Goal: Information Seeking & Learning: Learn about a topic

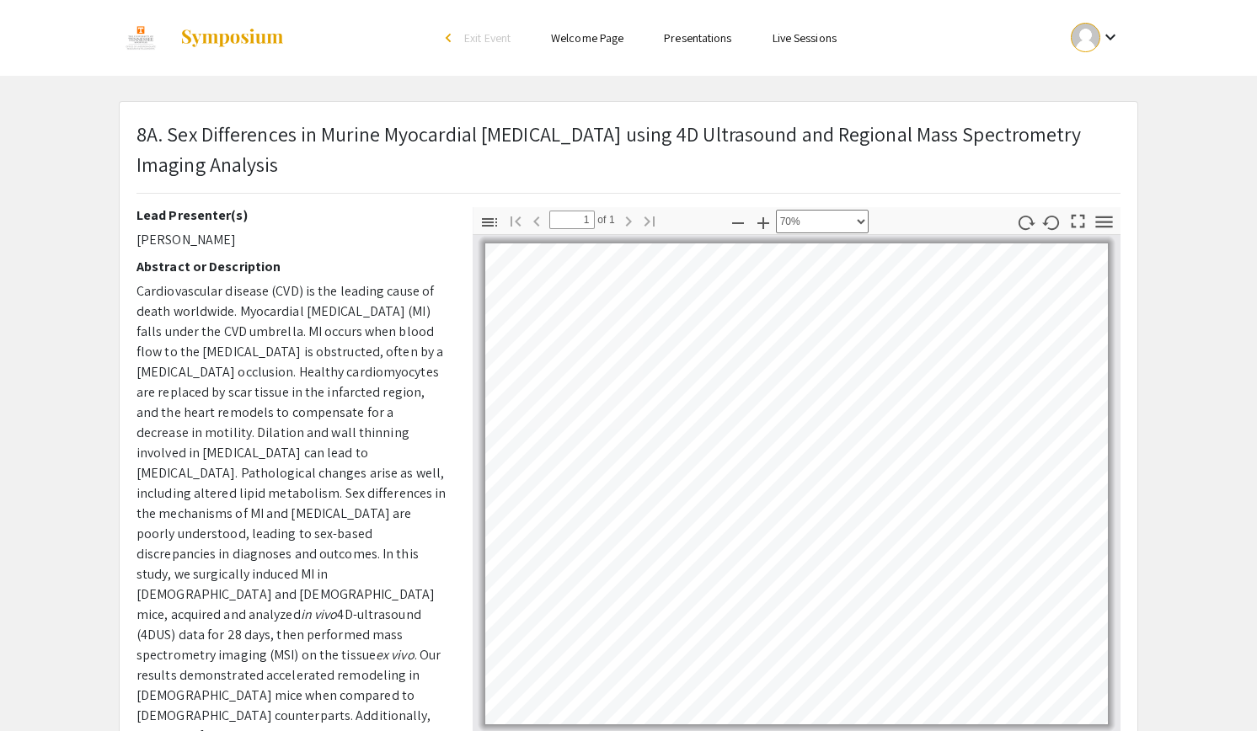
select select "custom"
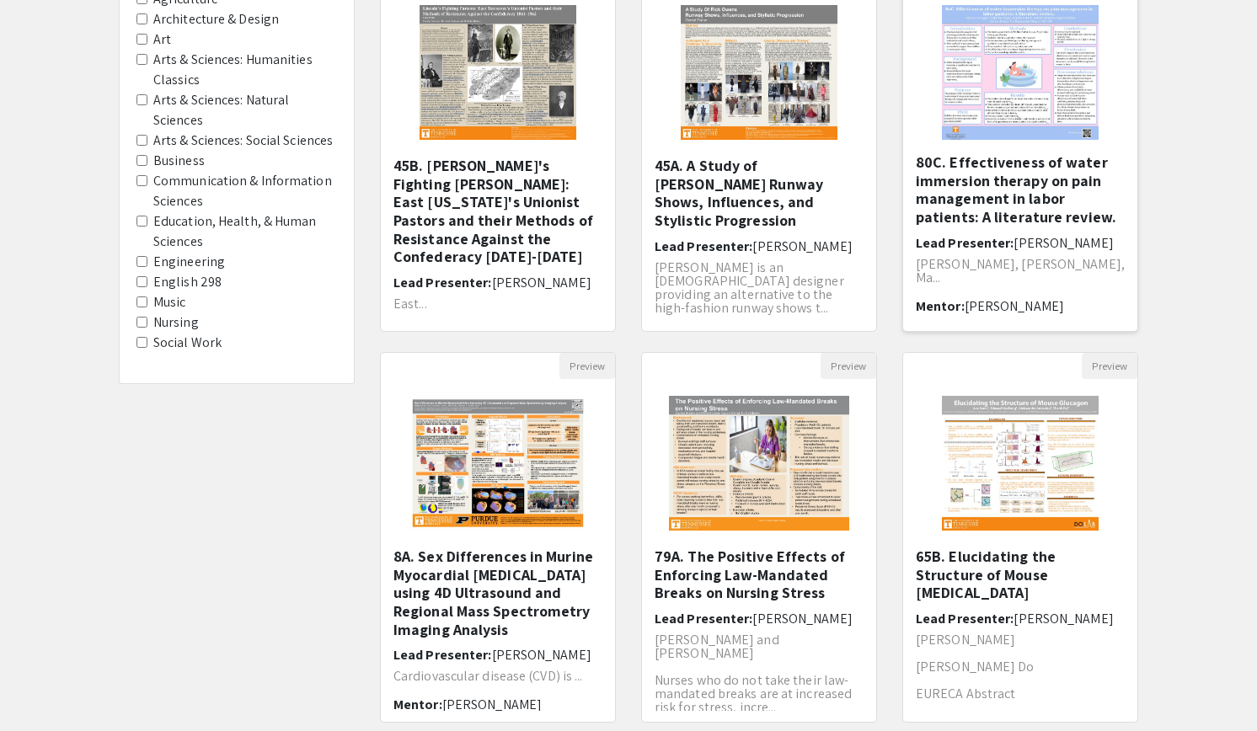
scroll to position [385, 0]
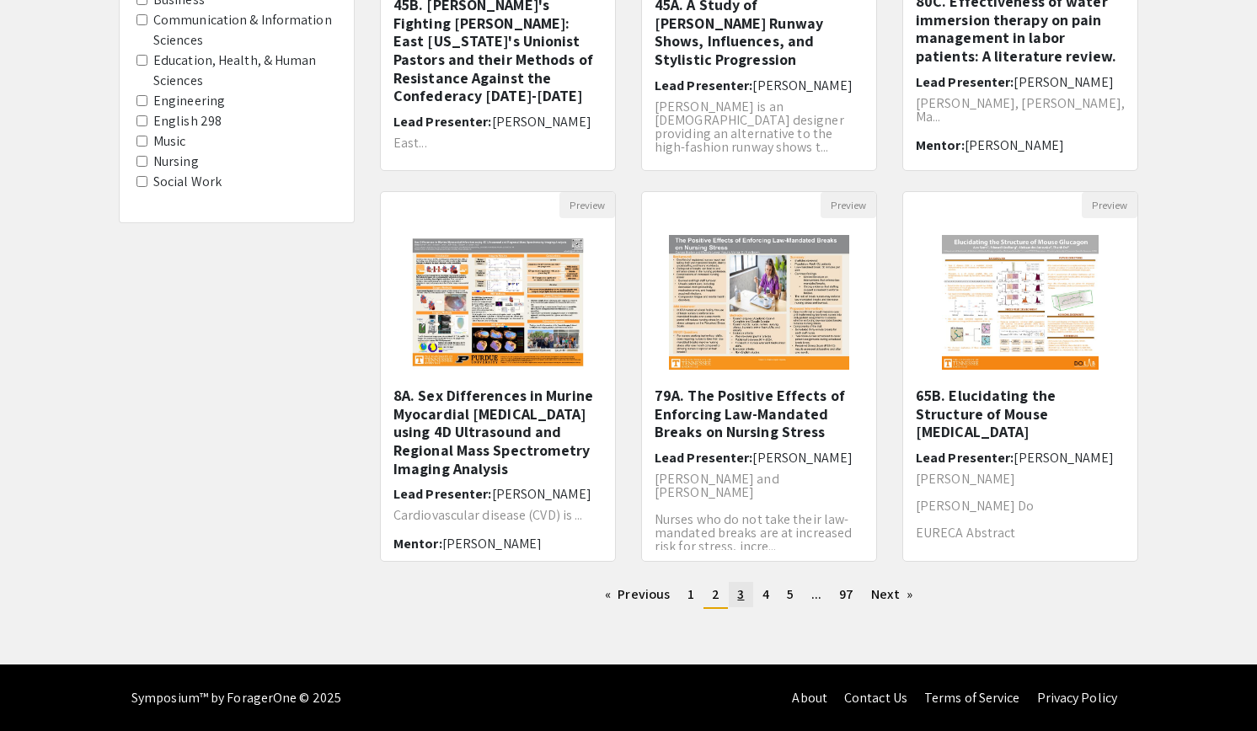
click at [738, 591] on span "3" at bounding box center [740, 594] width 7 height 18
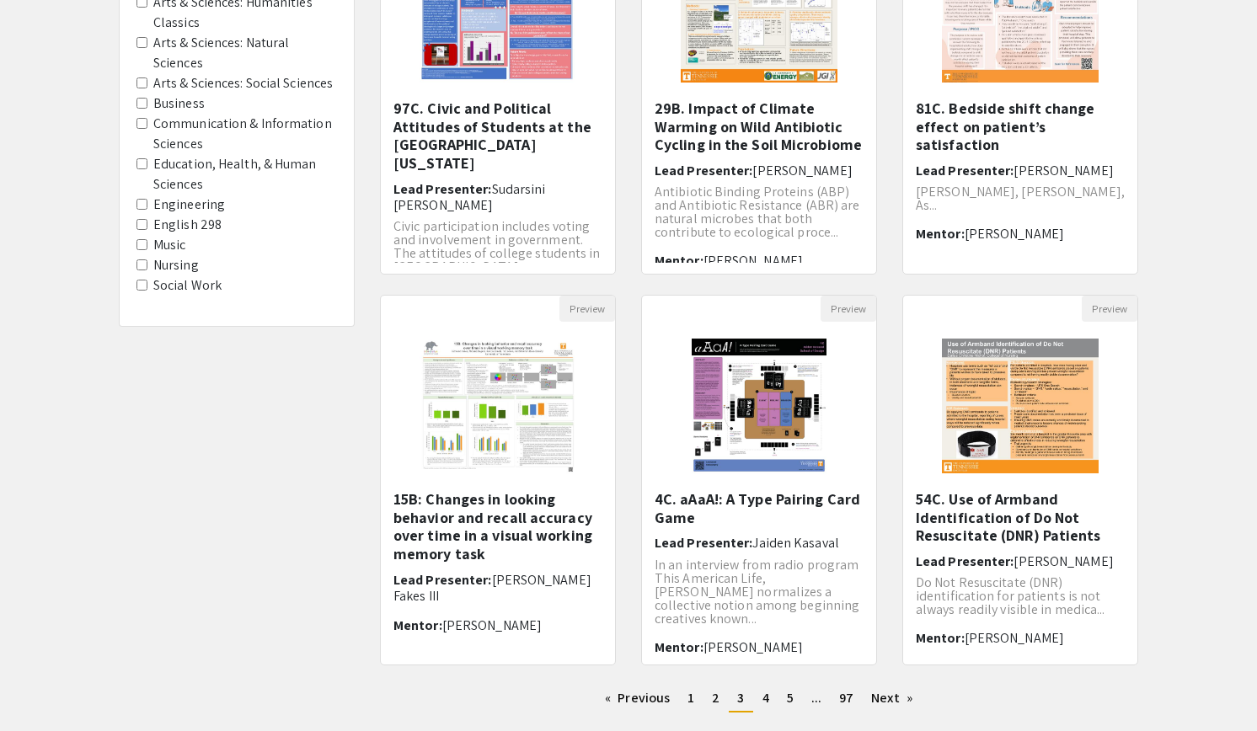
scroll to position [385, 0]
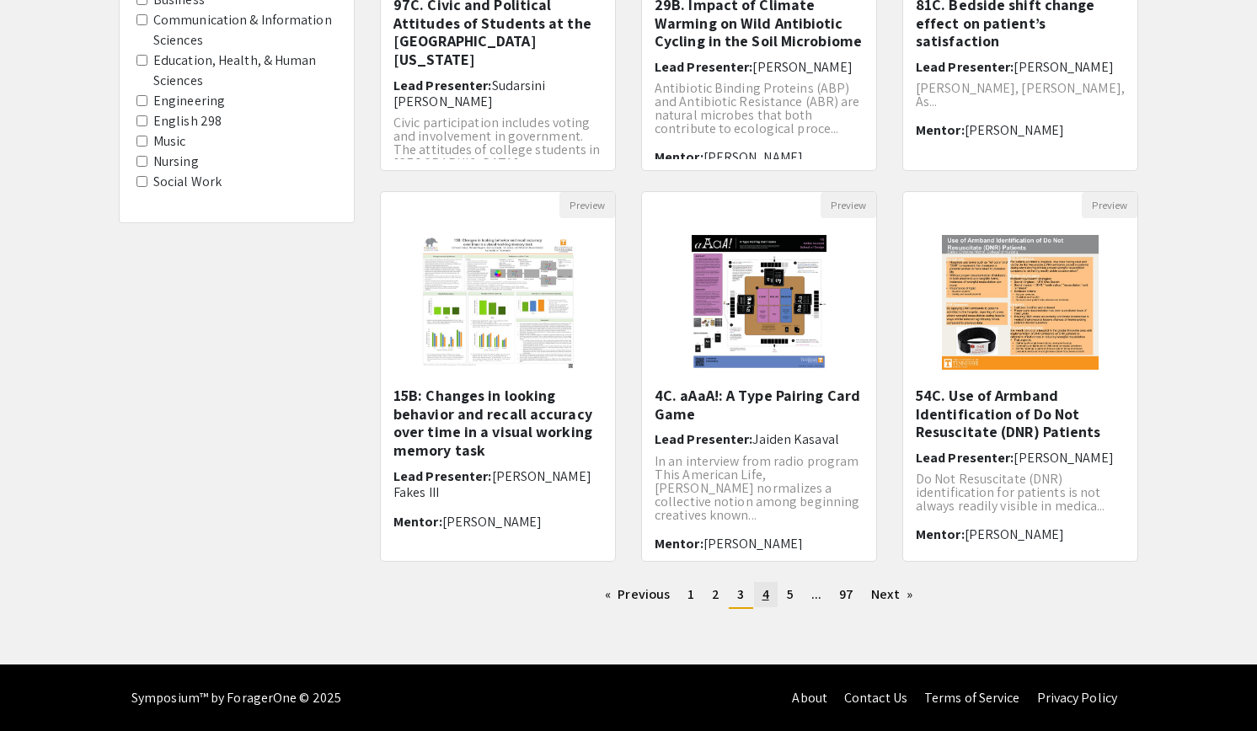
click at [769, 590] on link "page 4" at bounding box center [766, 594] width 24 height 25
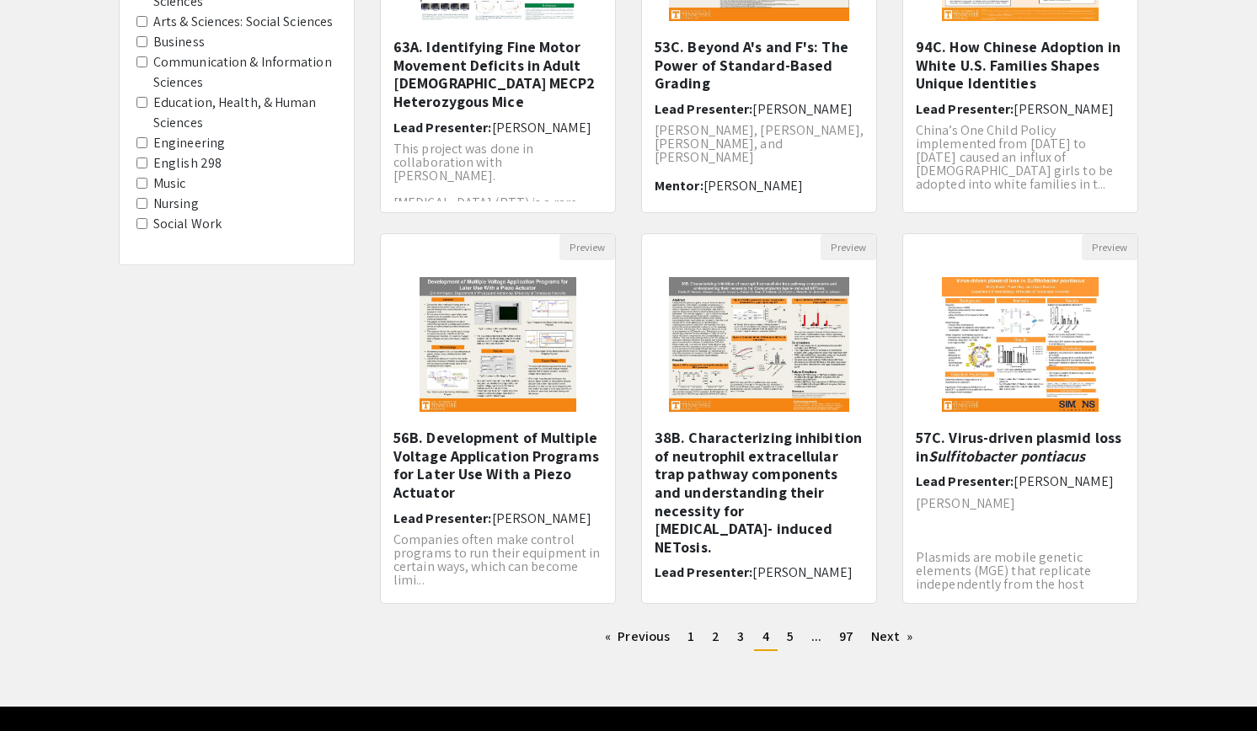
scroll to position [344, 0]
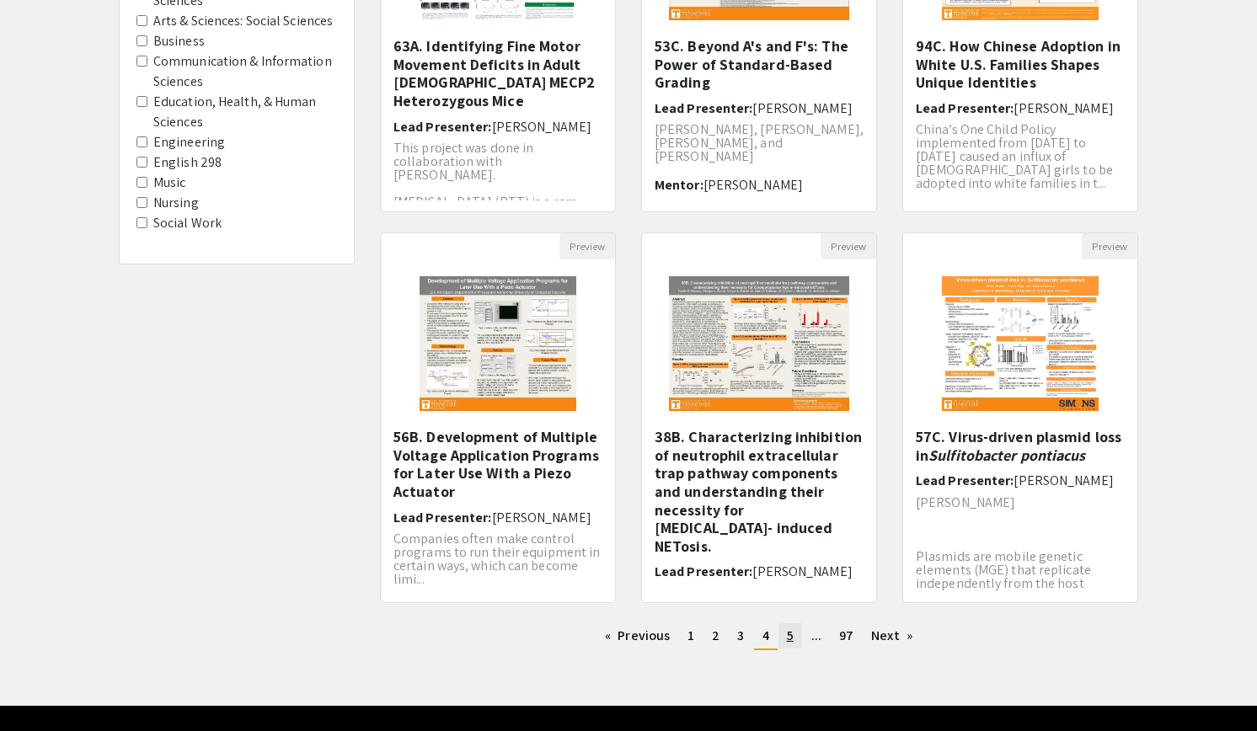
click at [790, 636] on span "5" at bounding box center [790, 636] width 7 height 18
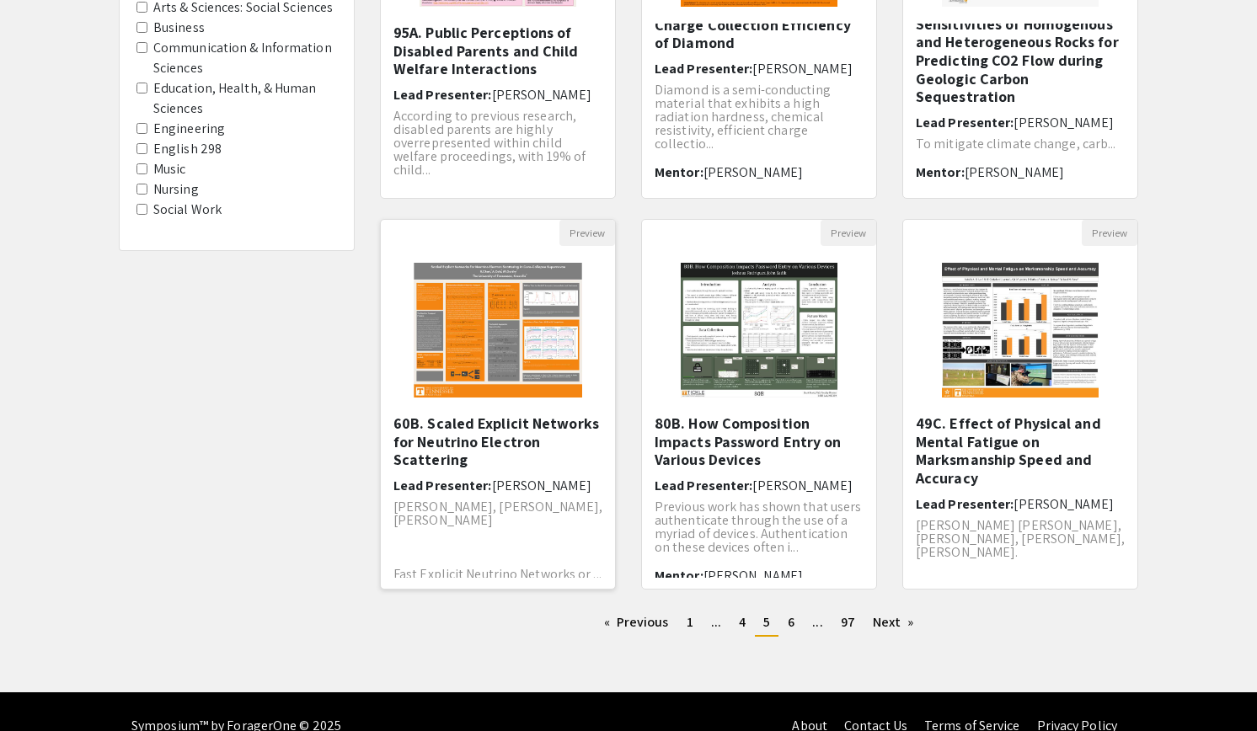
scroll to position [385, 0]
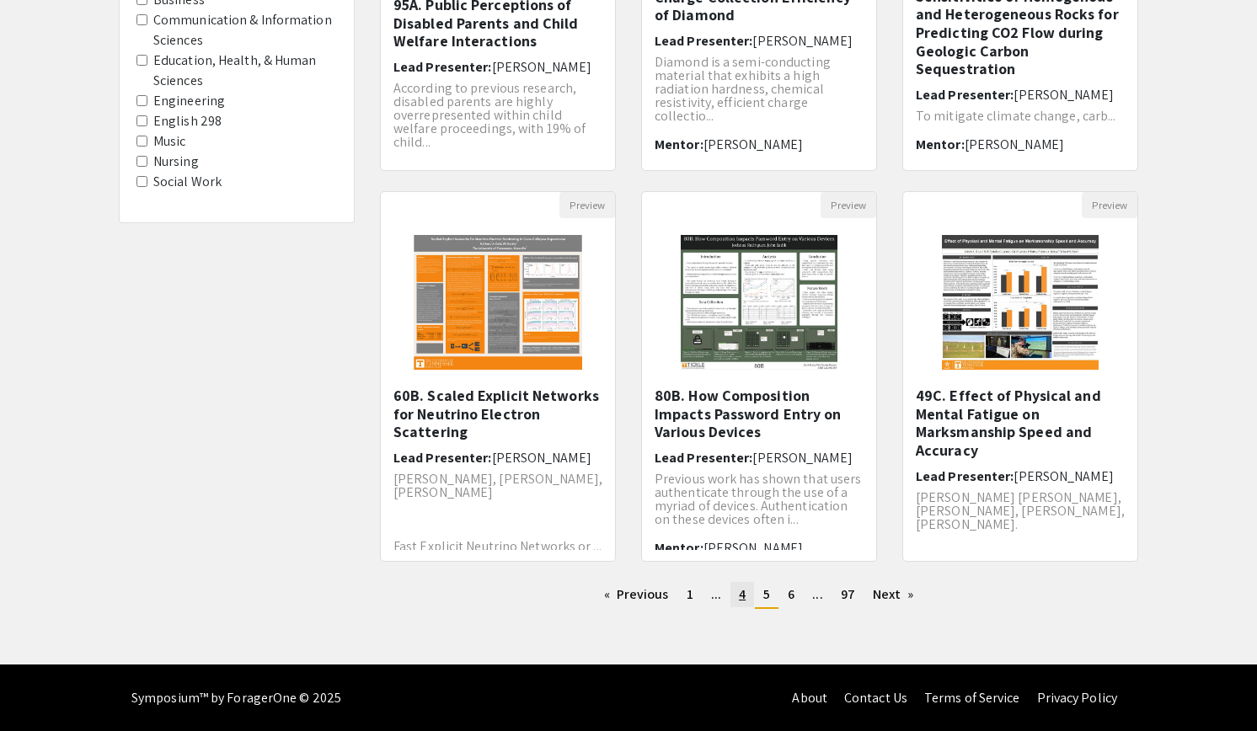
click at [734, 596] on link "page 4" at bounding box center [742, 594] width 24 height 25
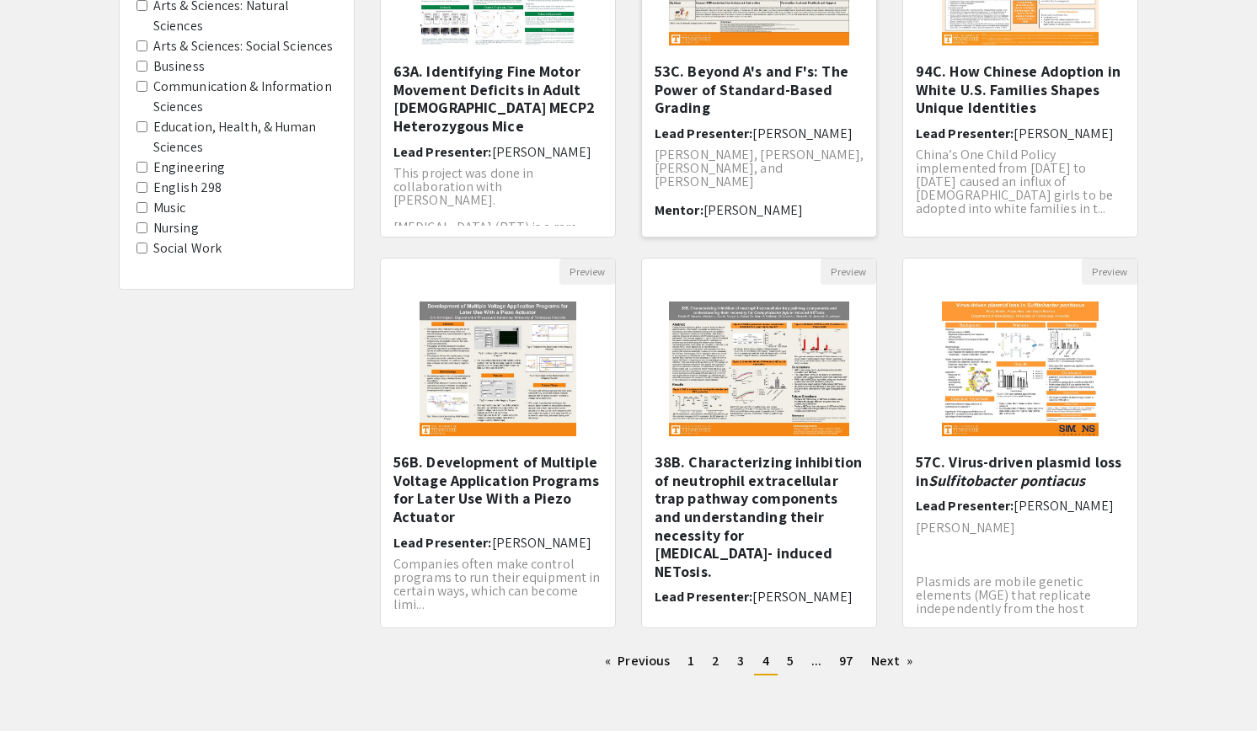
scroll to position [385, 0]
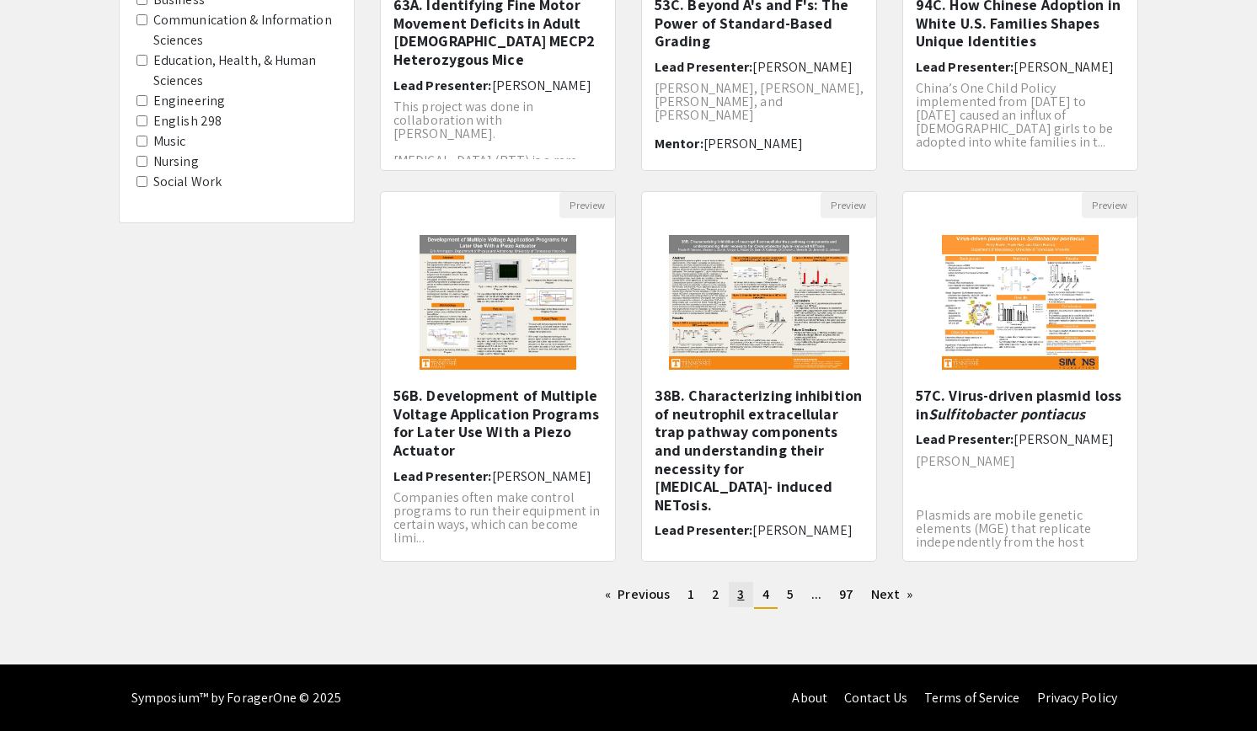
click at [747, 590] on link "page 3" at bounding box center [741, 594] width 24 height 25
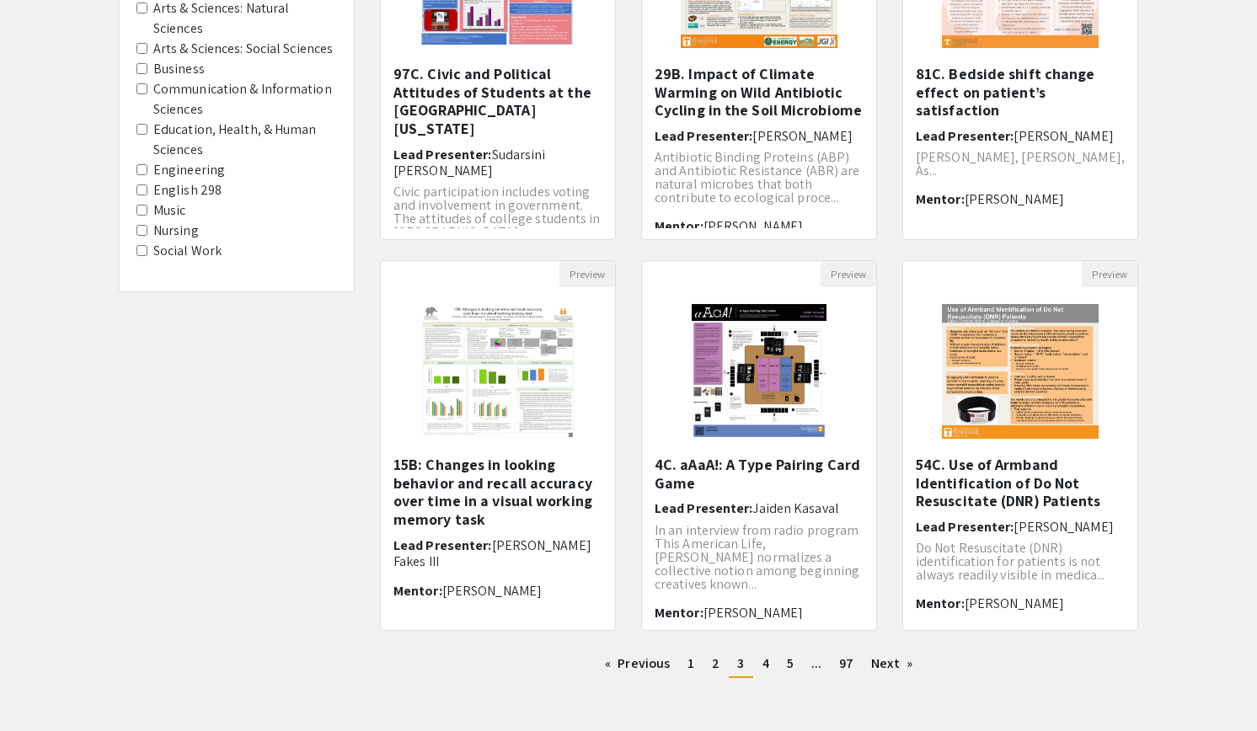
scroll to position [355, 0]
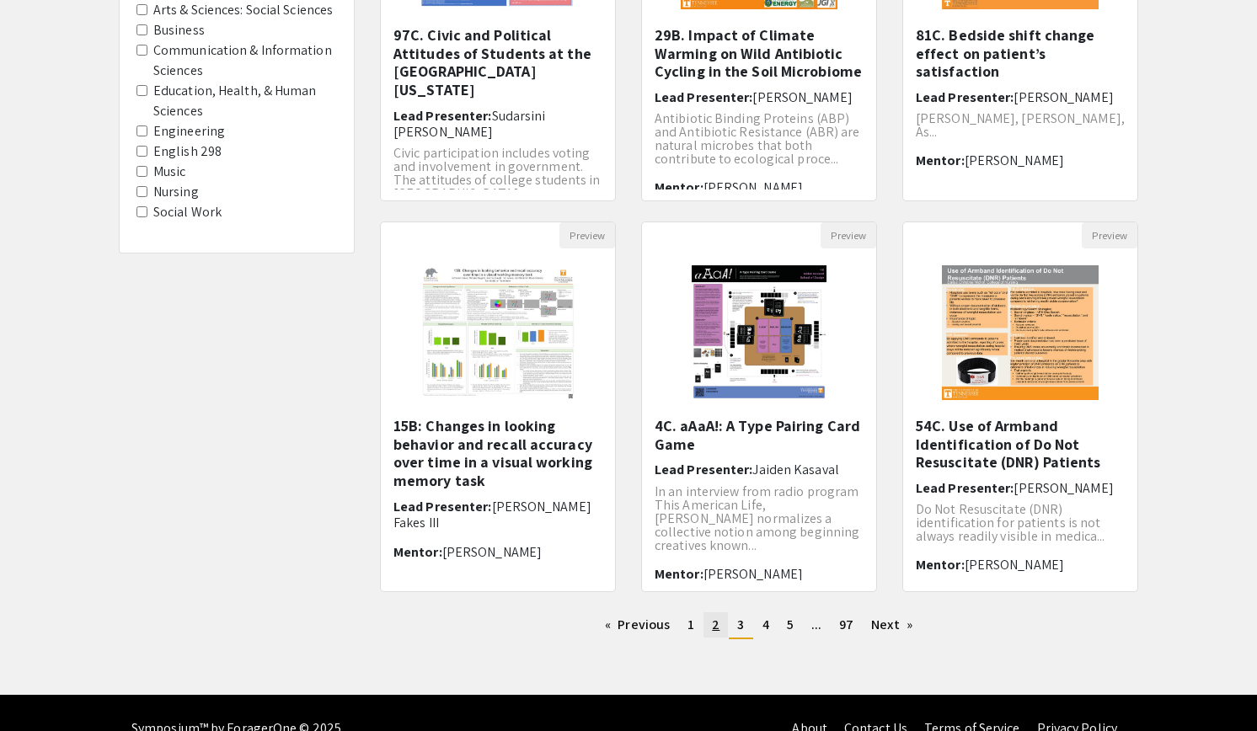
click at [713, 626] on span "2" at bounding box center [716, 625] width 8 height 18
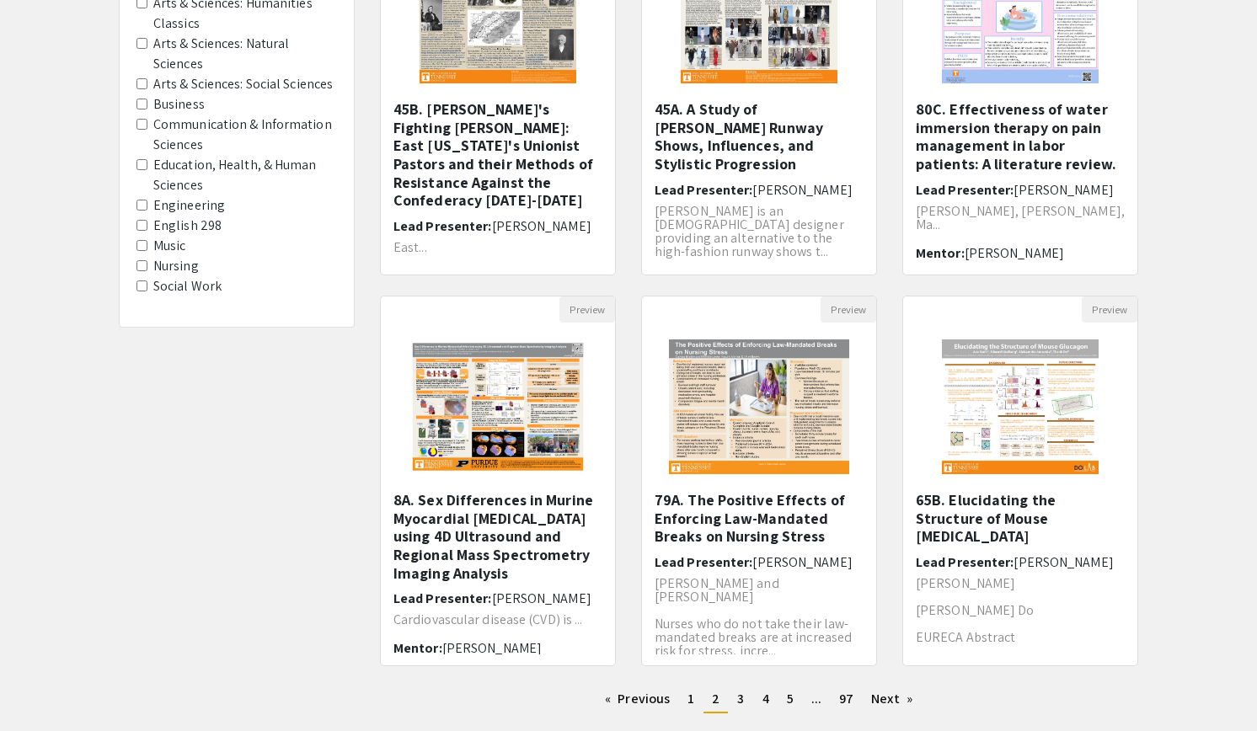
scroll to position [338, 0]
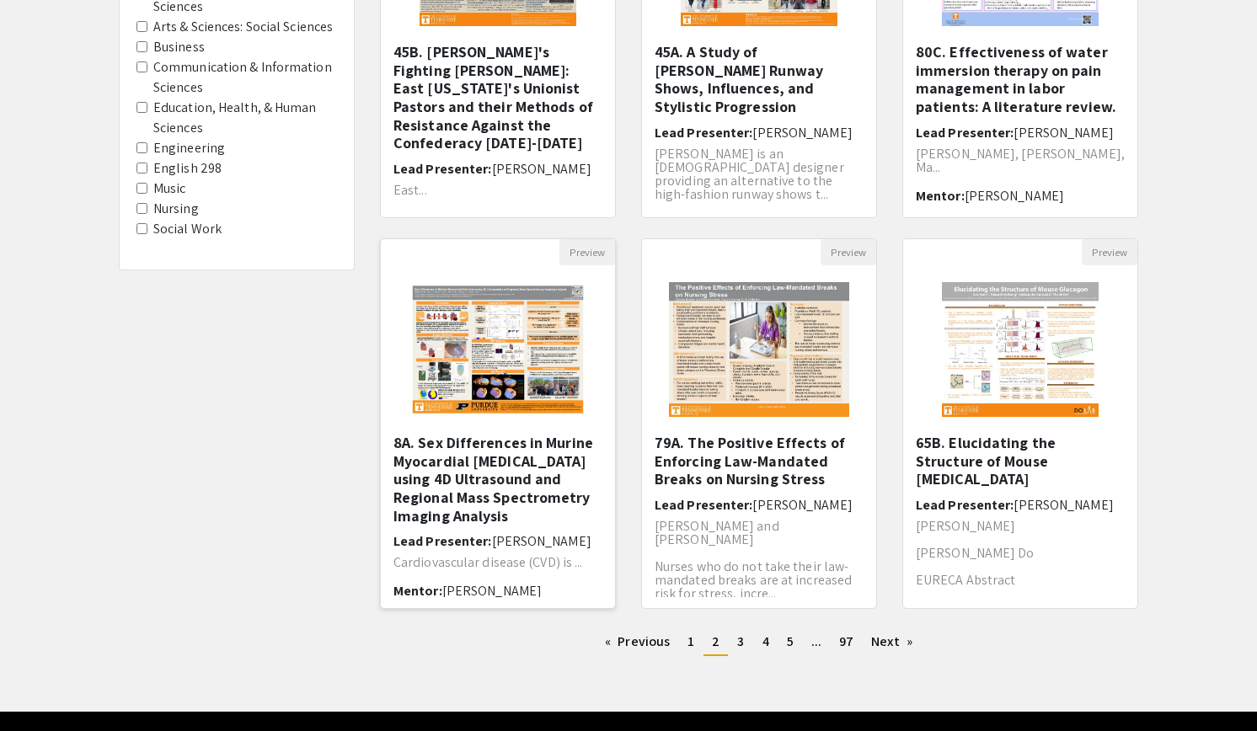
click at [462, 306] on img "Open Presentation <p>8A. Sex Differences in Murine Myocardial Infarction using …" at bounding box center [497, 349] width 208 height 168
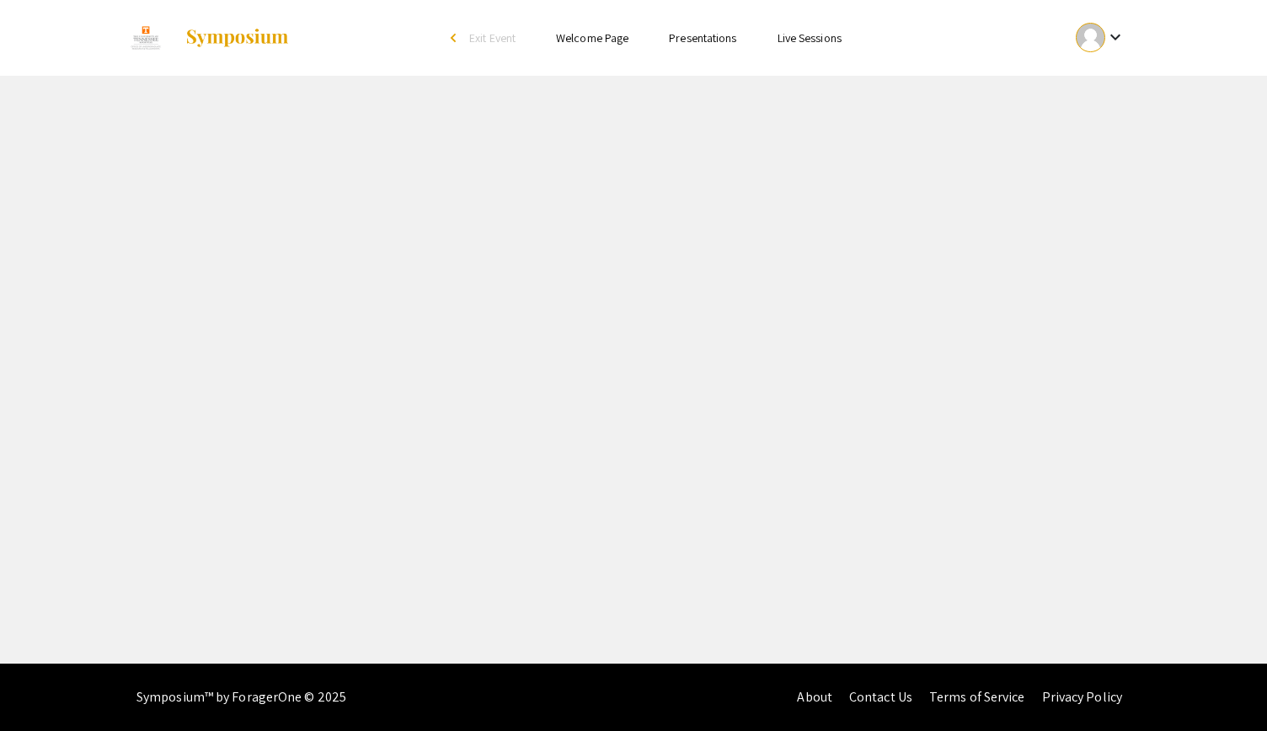
select select "custom"
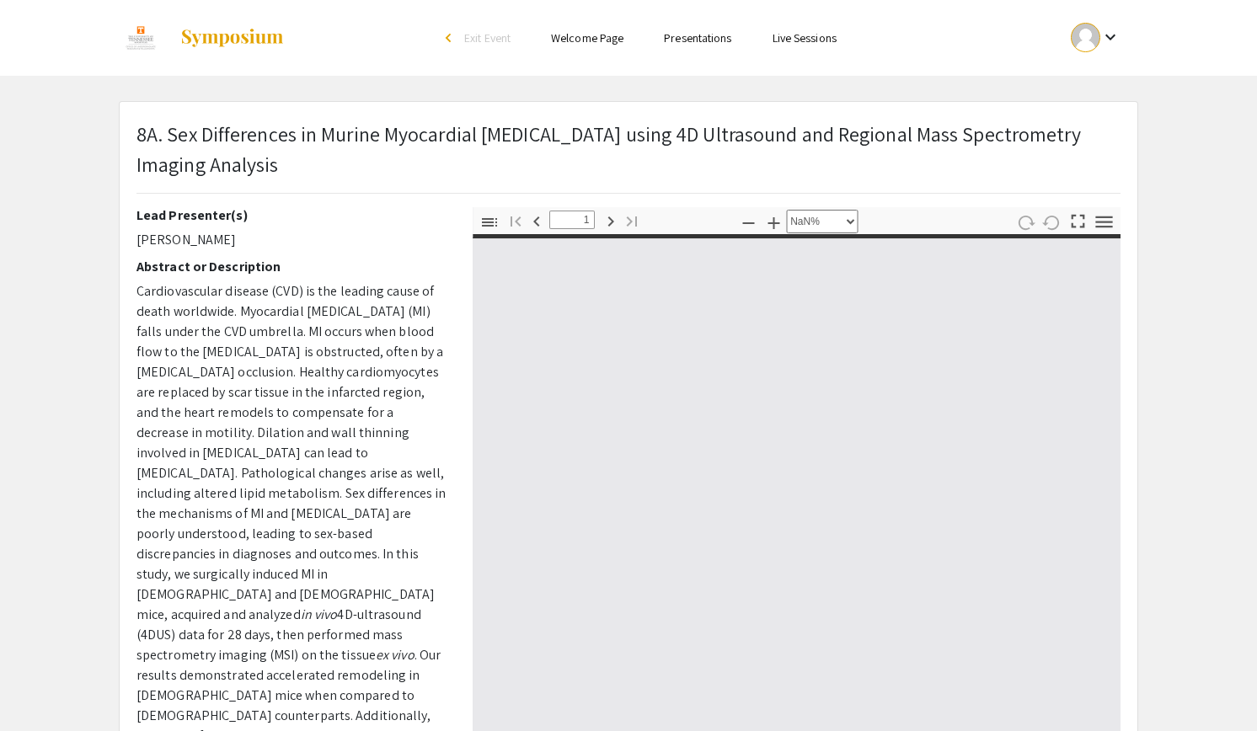
type input "0"
select select "custom"
type input "1"
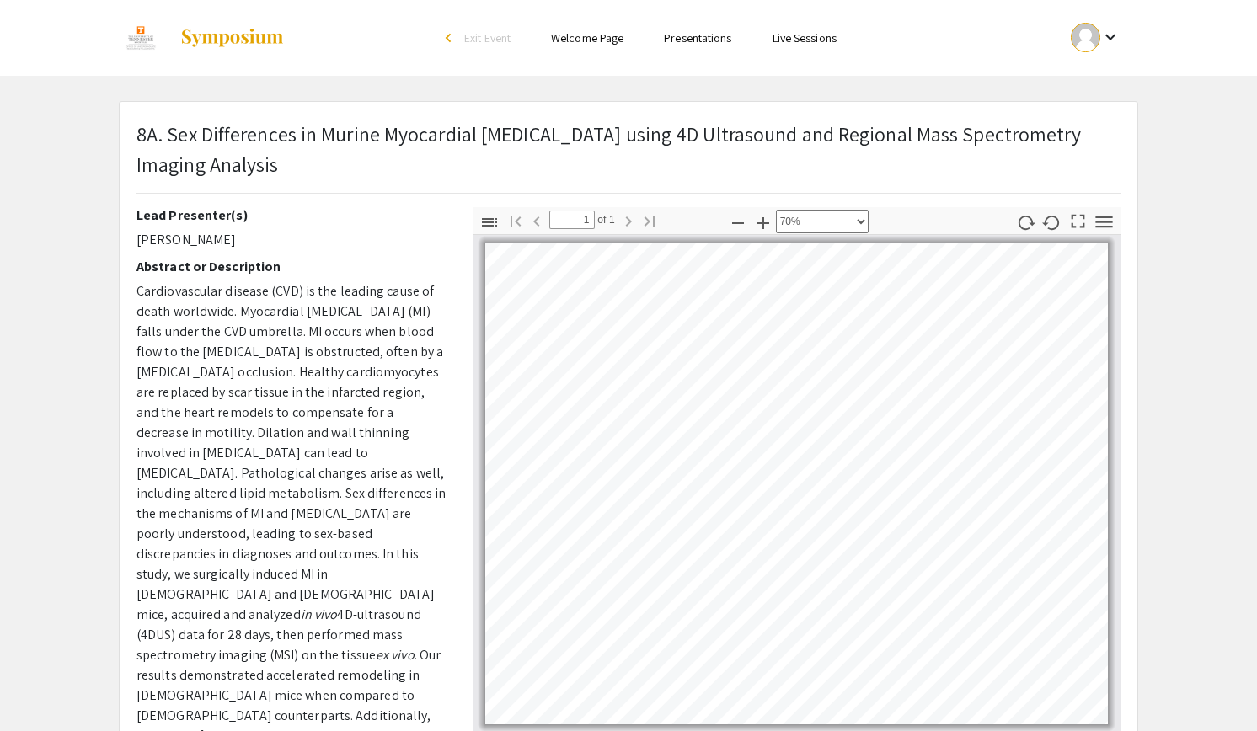
select select "custom"
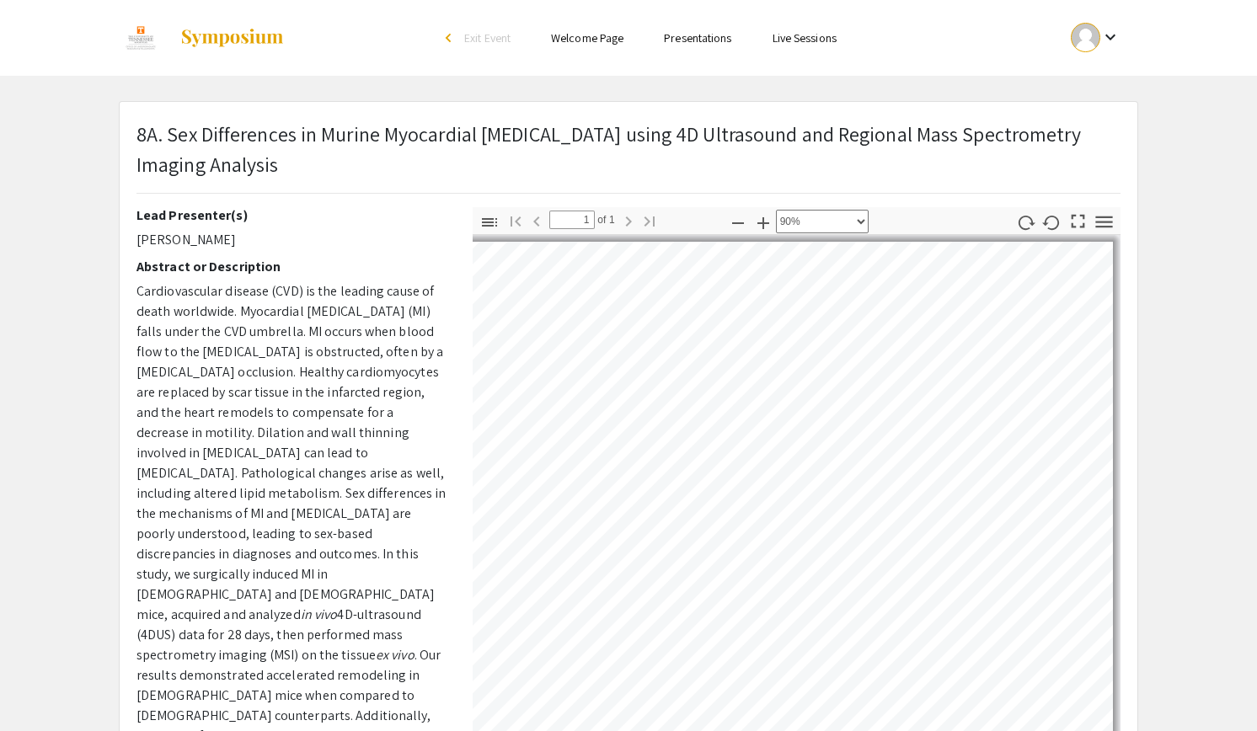
scroll to position [0, 179]
